Goal: Task Accomplishment & Management: Understand process/instructions

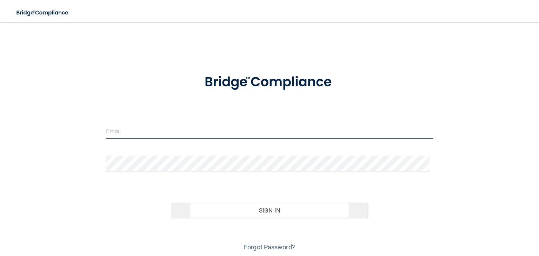
type input "[EMAIL_ADDRESS][DOMAIN_NAME]"
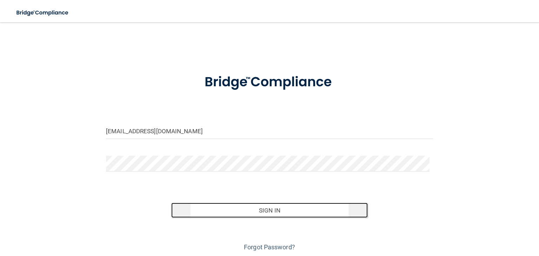
click at [270, 211] on button "Sign In" at bounding box center [269, 210] width 196 height 15
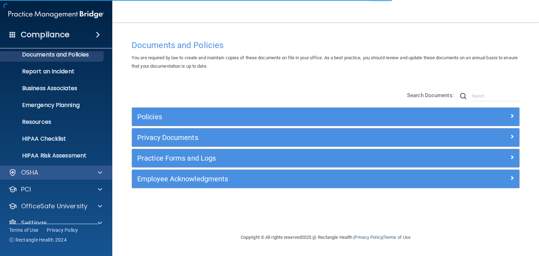
scroll to position [35, 0]
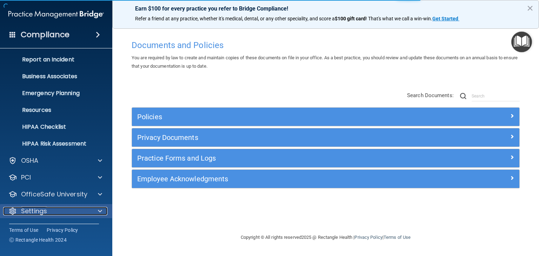
click at [90, 213] on div at bounding box center [99, 211] width 18 height 8
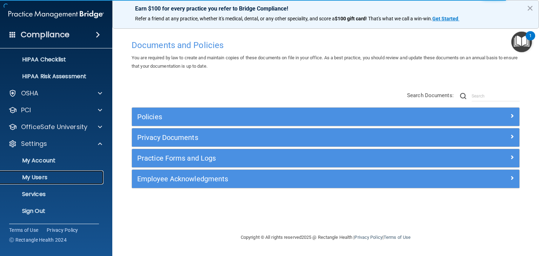
click at [40, 177] on p "My Users" at bounding box center [53, 177] width 96 height 7
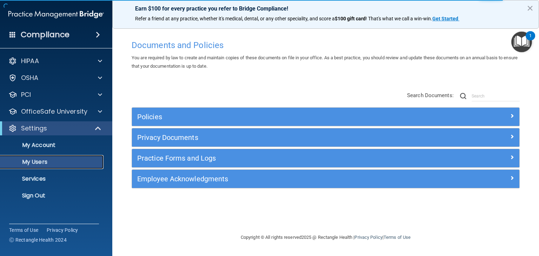
select select "20"
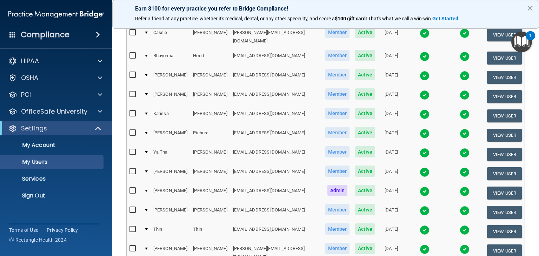
scroll to position [220, 0]
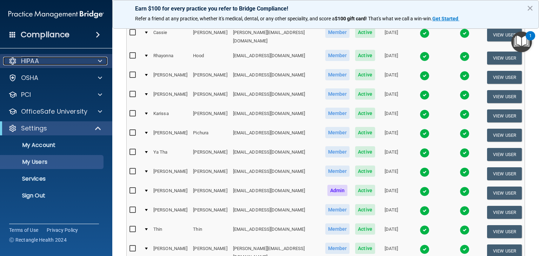
click at [33, 61] on p "HIPAA" at bounding box center [30, 61] width 18 height 8
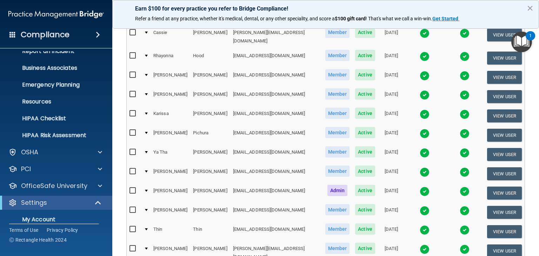
scroll to position [102, 0]
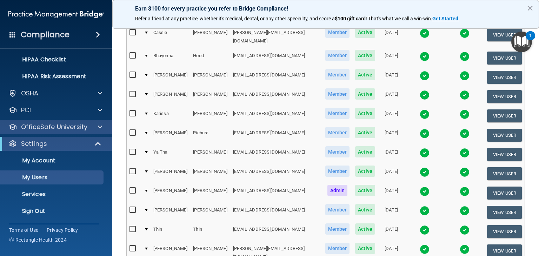
click at [62, 132] on div "OfficeSafe University" at bounding box center [56, 127] width 113 height 14
click at [76, 126] on p "OfficeSafe University" at bounding box center [54, 127] width 66 height 8
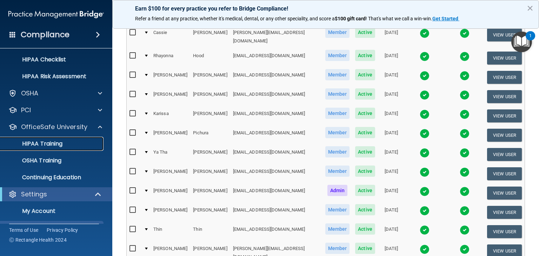
click at [73, 145] on div "HIPAA Training" at bounding box center [53, 143] width 96 height 7
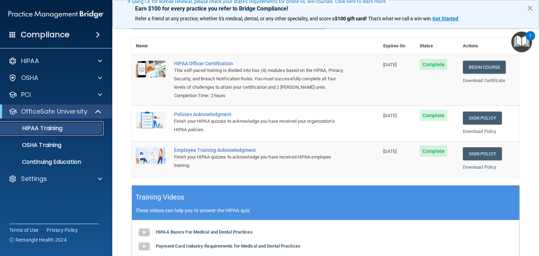
scroll to position [70, 0]
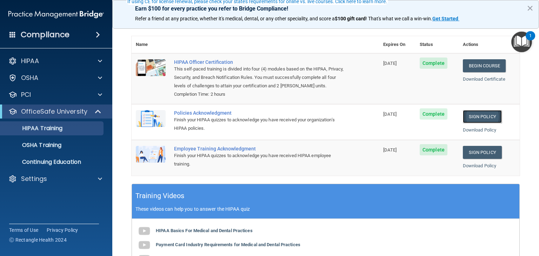
click at [475, 123] on link "Sign Policy" at bounding box center [482, 116] width 39 height 13
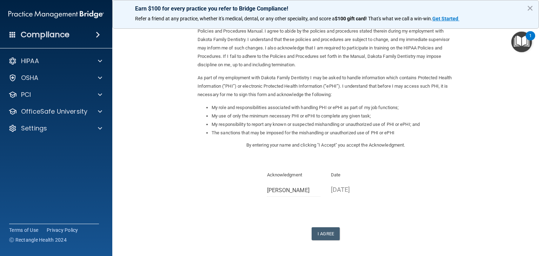
scroll to position [65, 0]
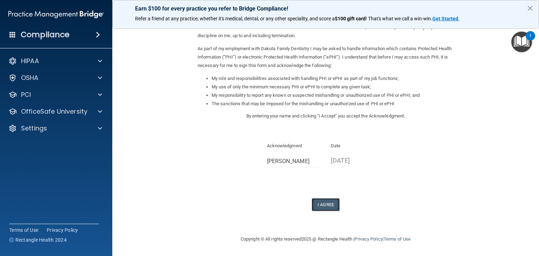
click at [331, 208] on button "I Agree" at bounding box center [326, 204] width 28 height 13
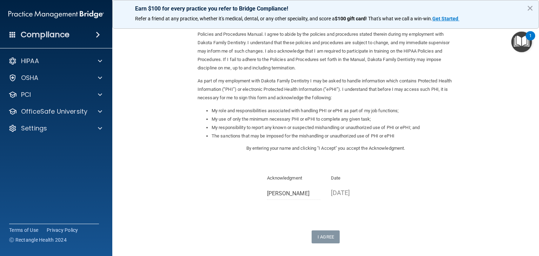
scroll to position [0, 0]
